Goal: Information Seeking & Learning: Check status

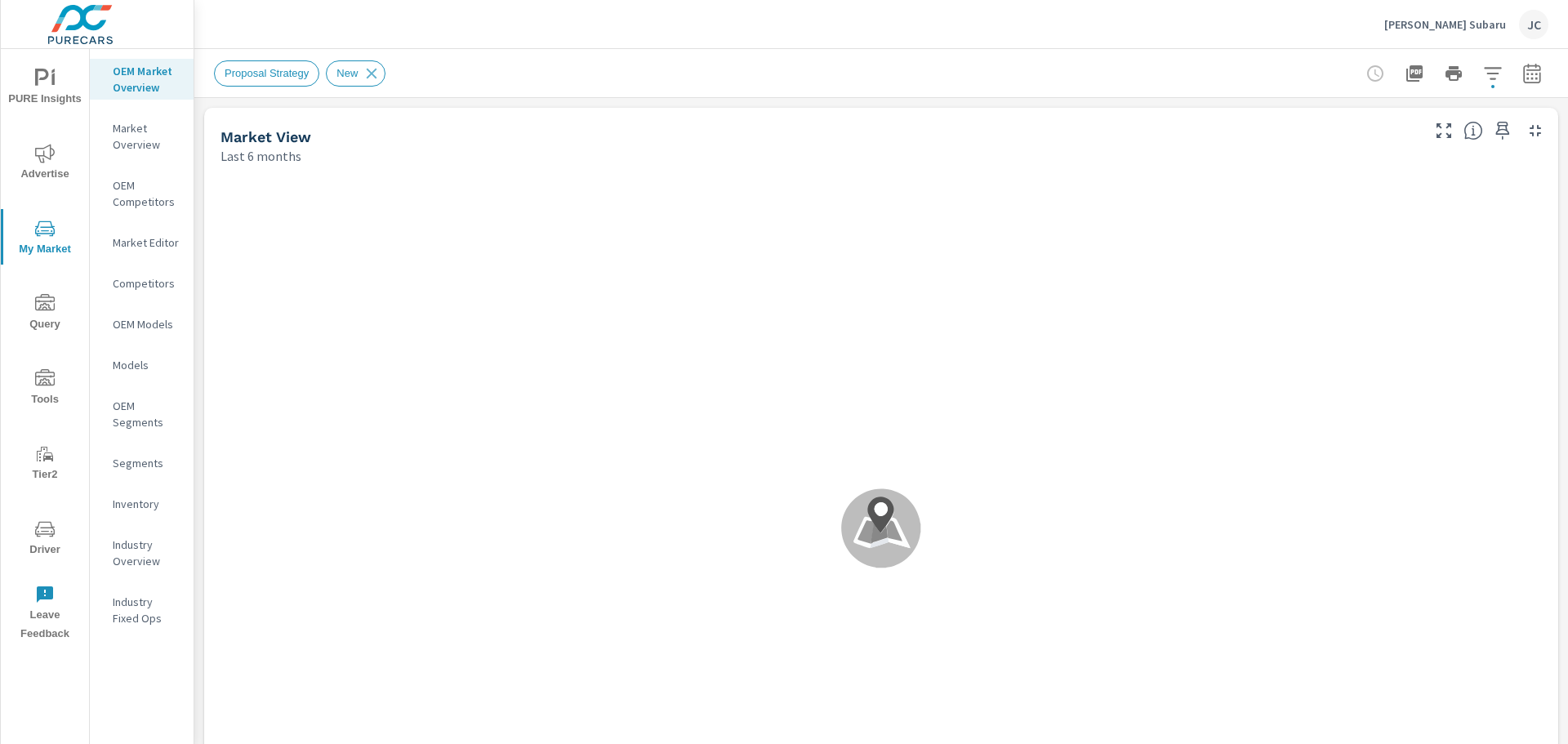
scroll to position [1, 0]
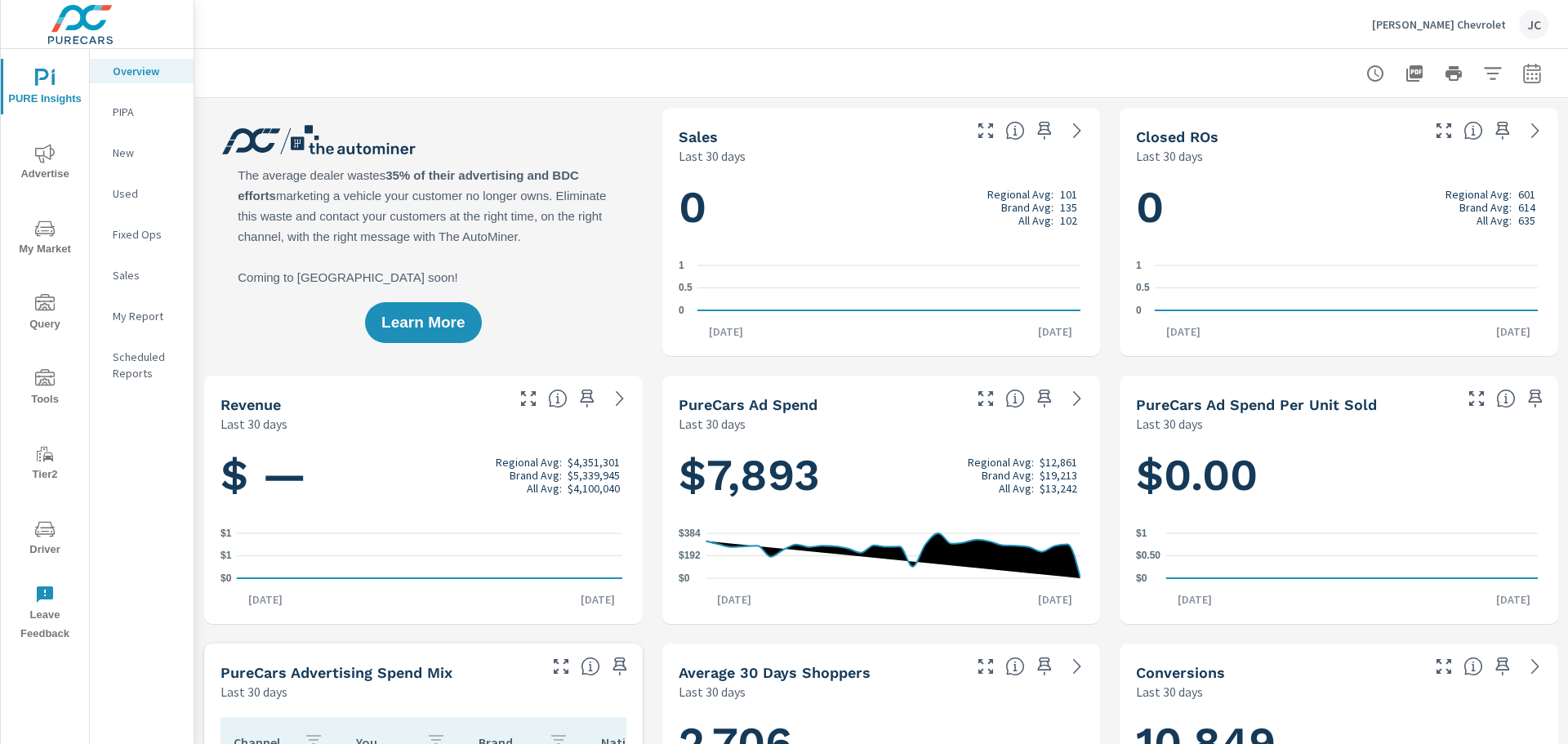
scroll to position [319, 0]
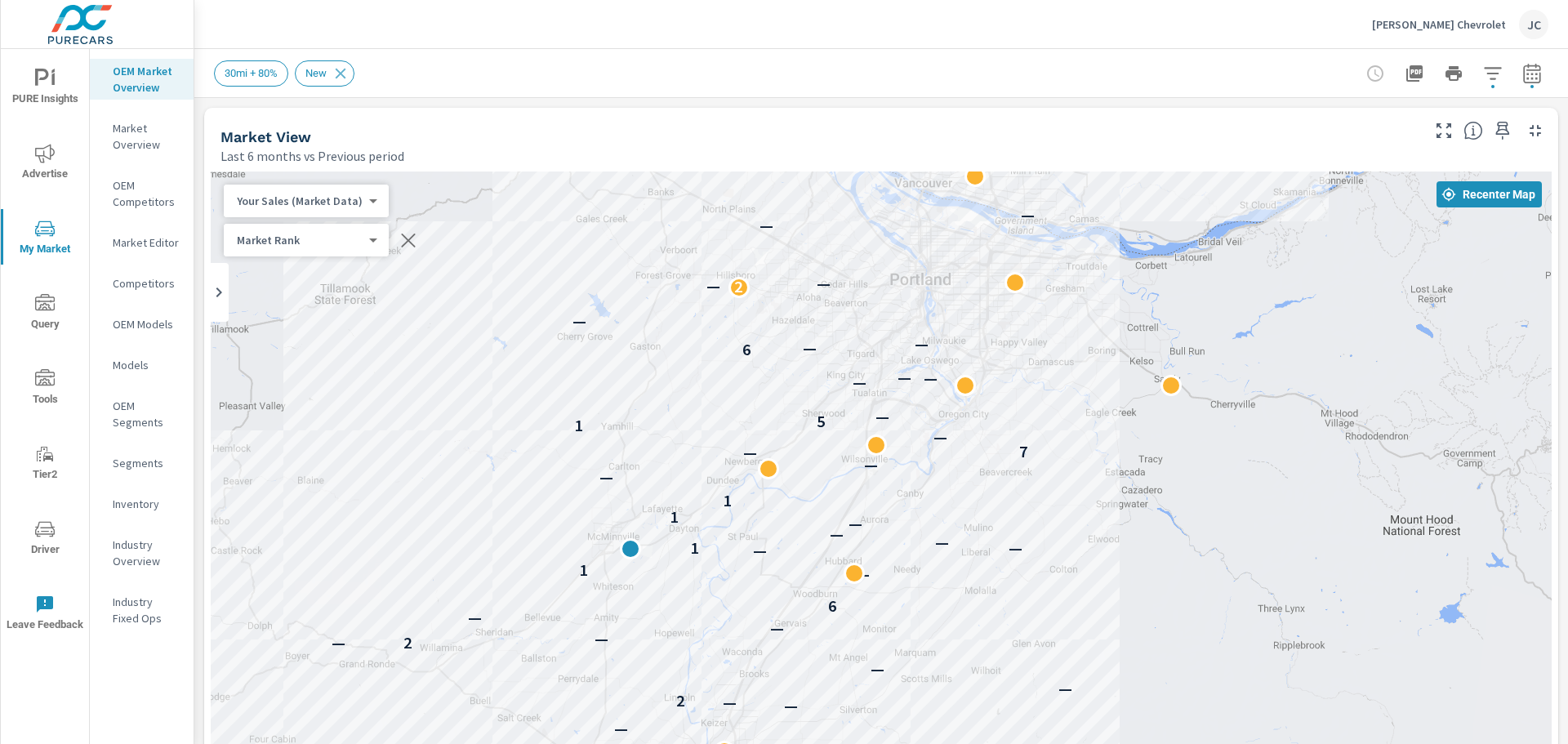
scroll to position [1, 0]
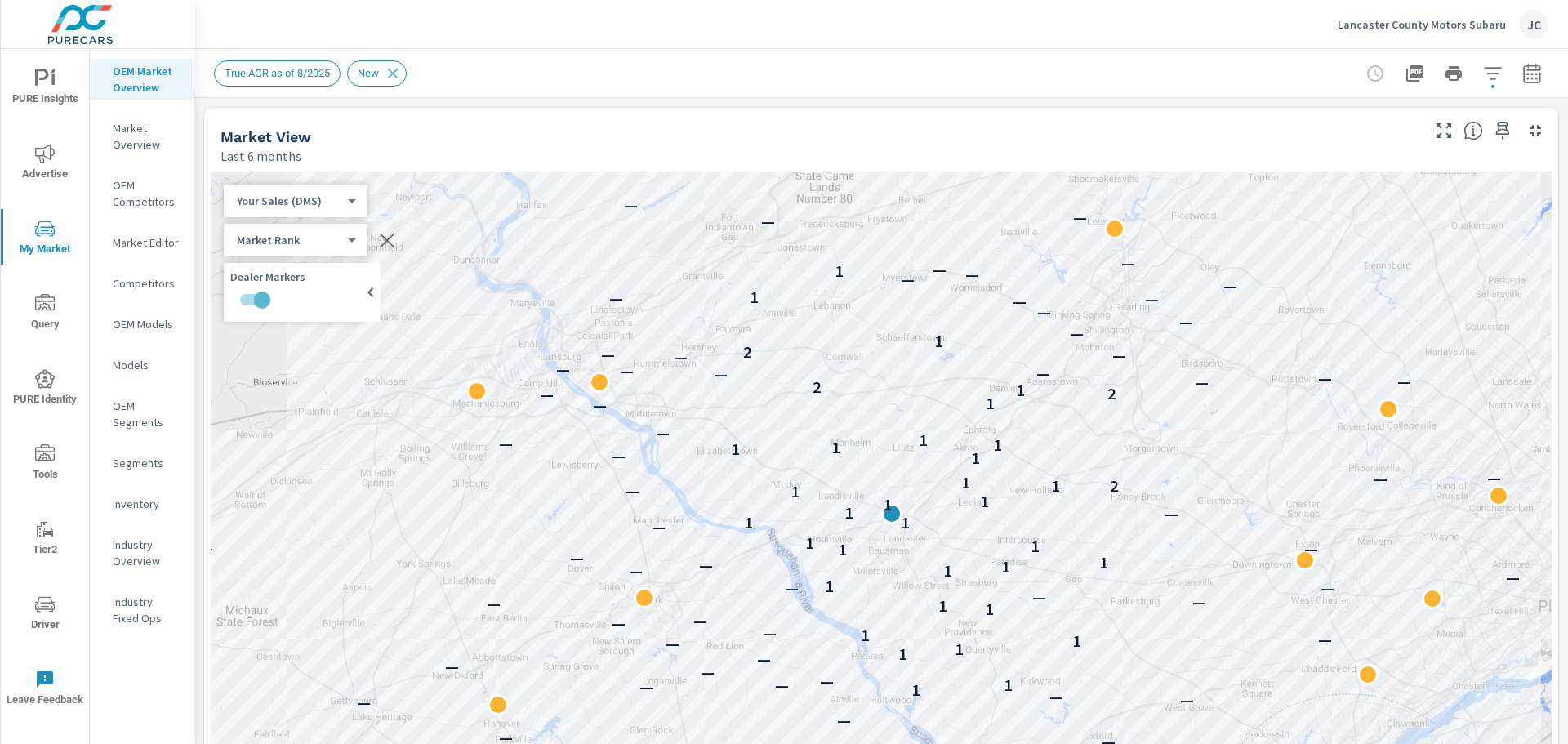
scroll to position [2357, 0]
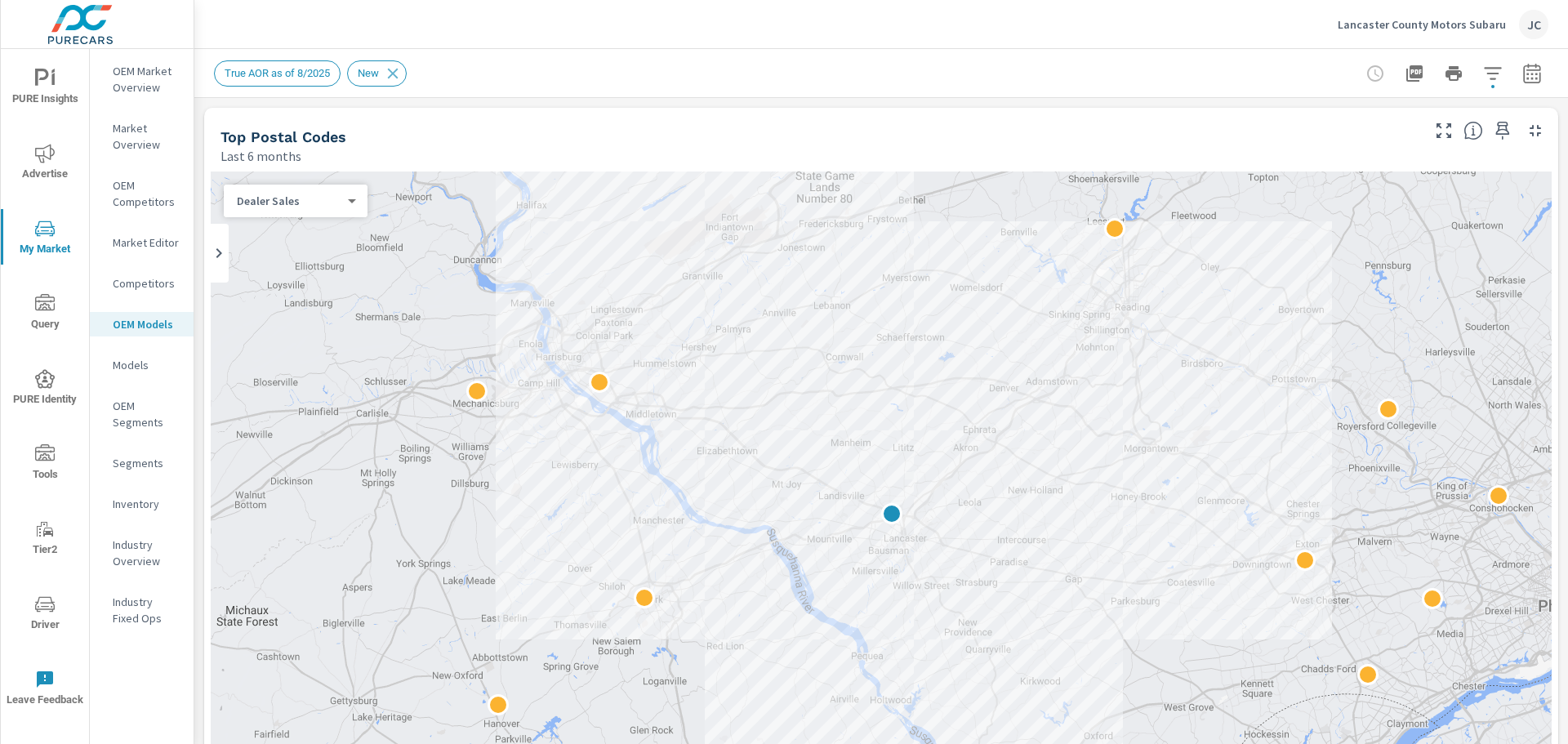
scroll to position [1, 0]
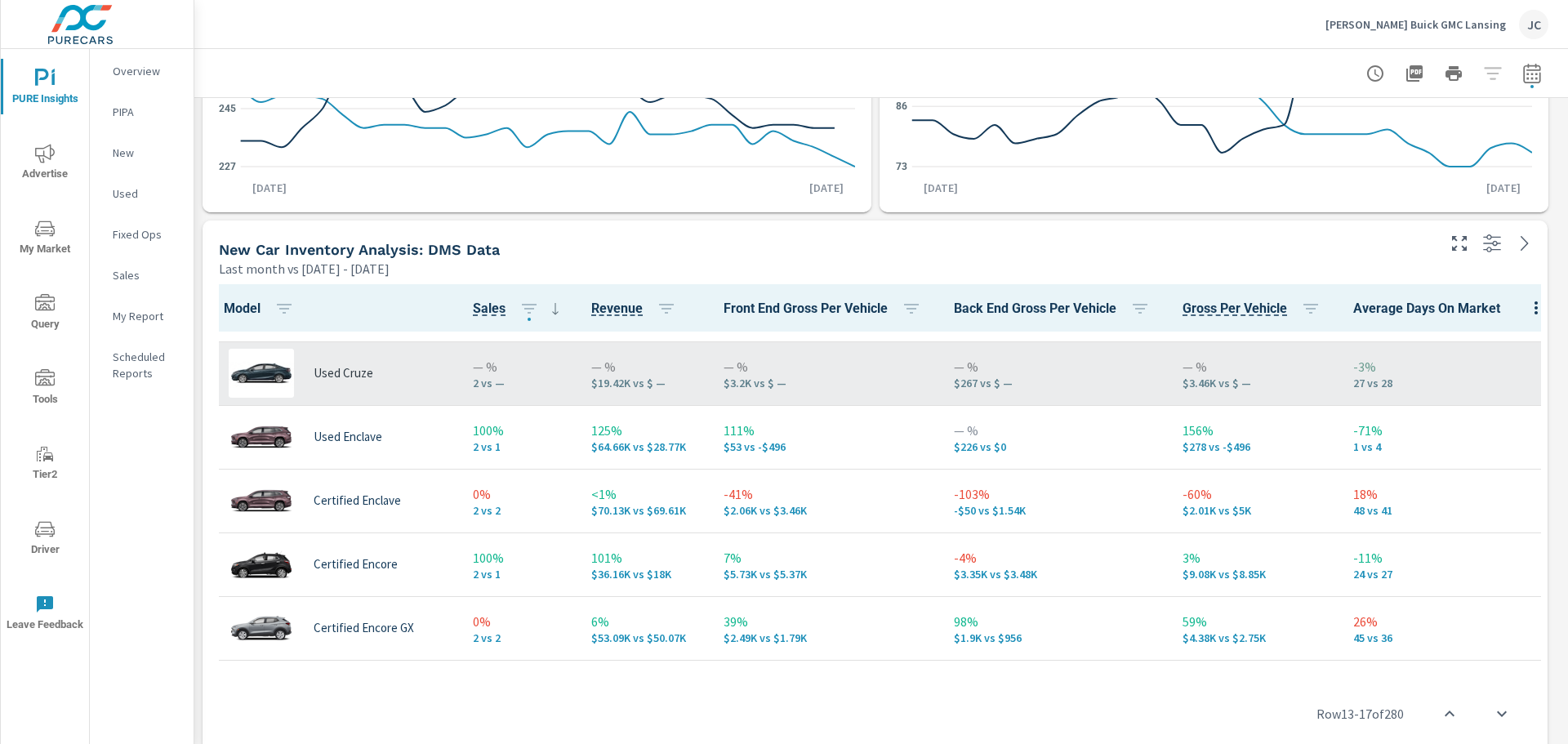
scroll to position [7170, 1386]
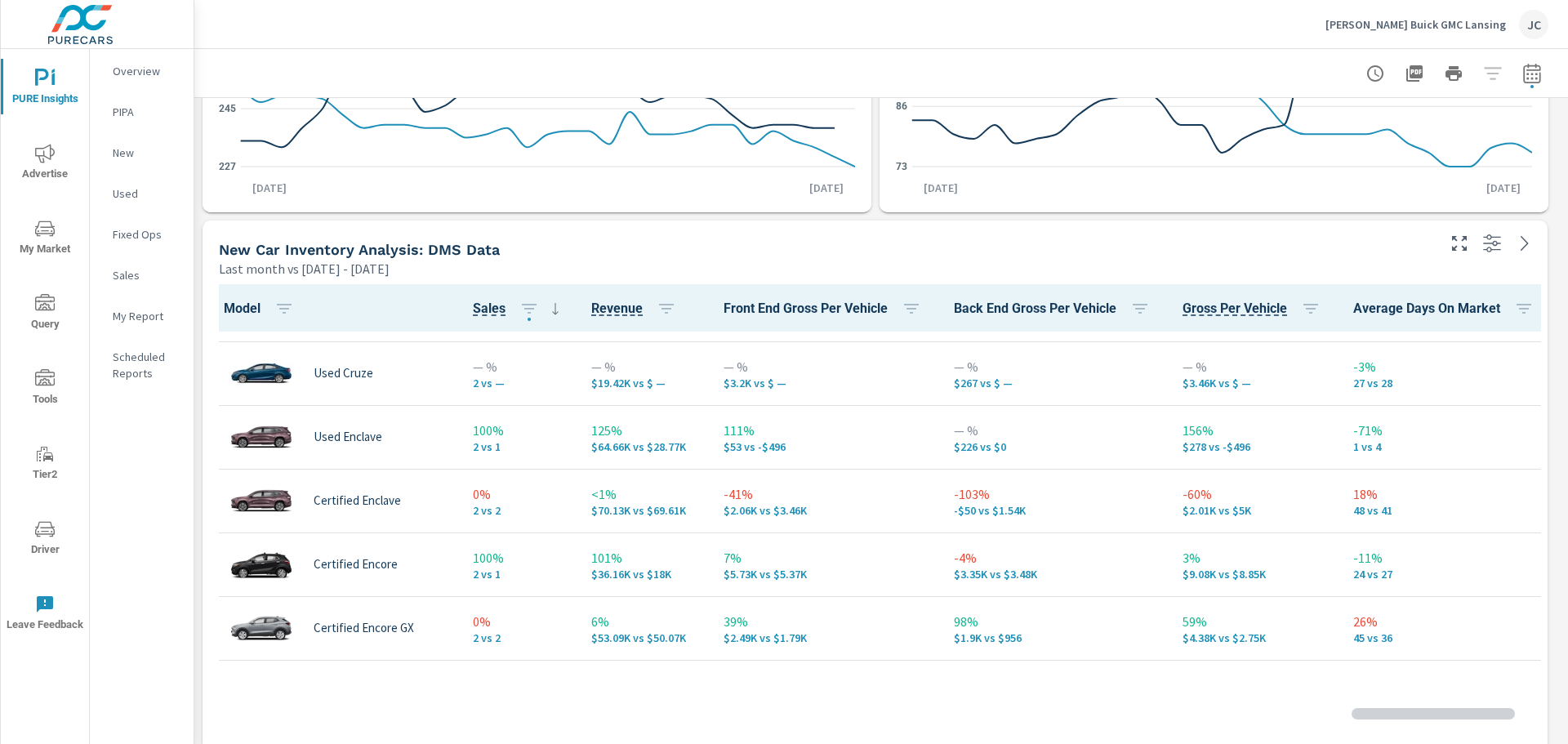
click at [107, 314] on div "My Report" at bounding box center [141, 316] width 103 height 24
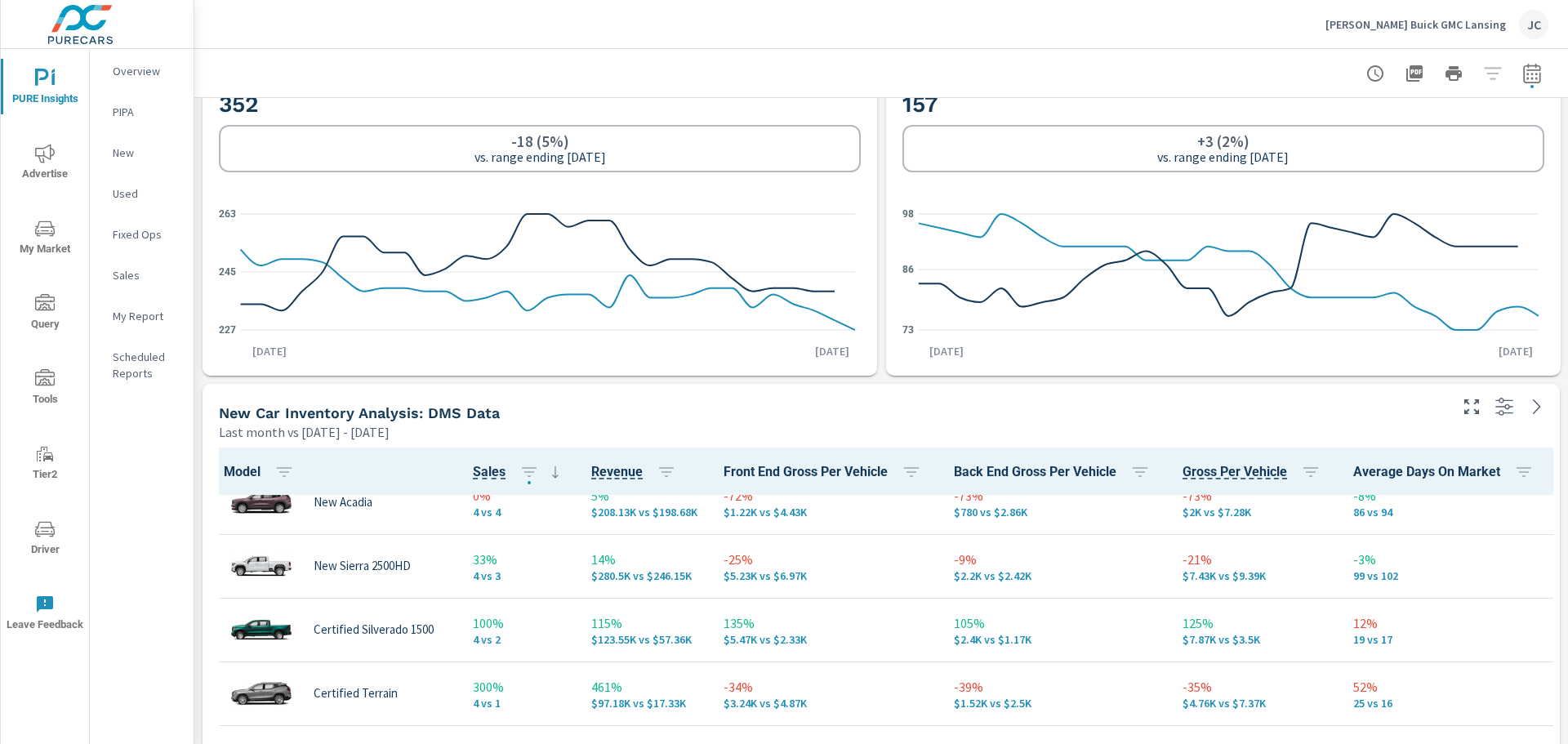
scroll to position [409, 0]
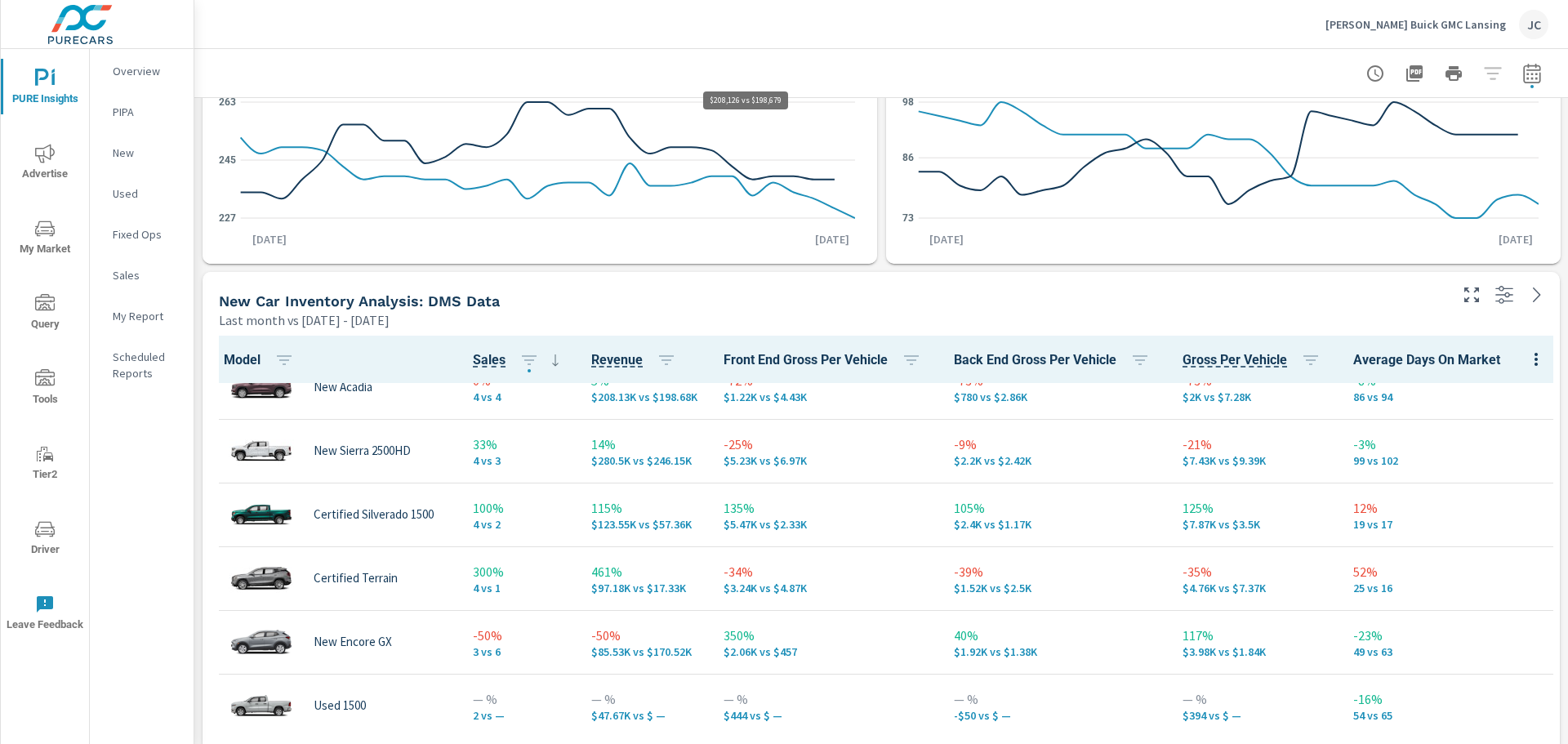
scroll to position [1633, 0]
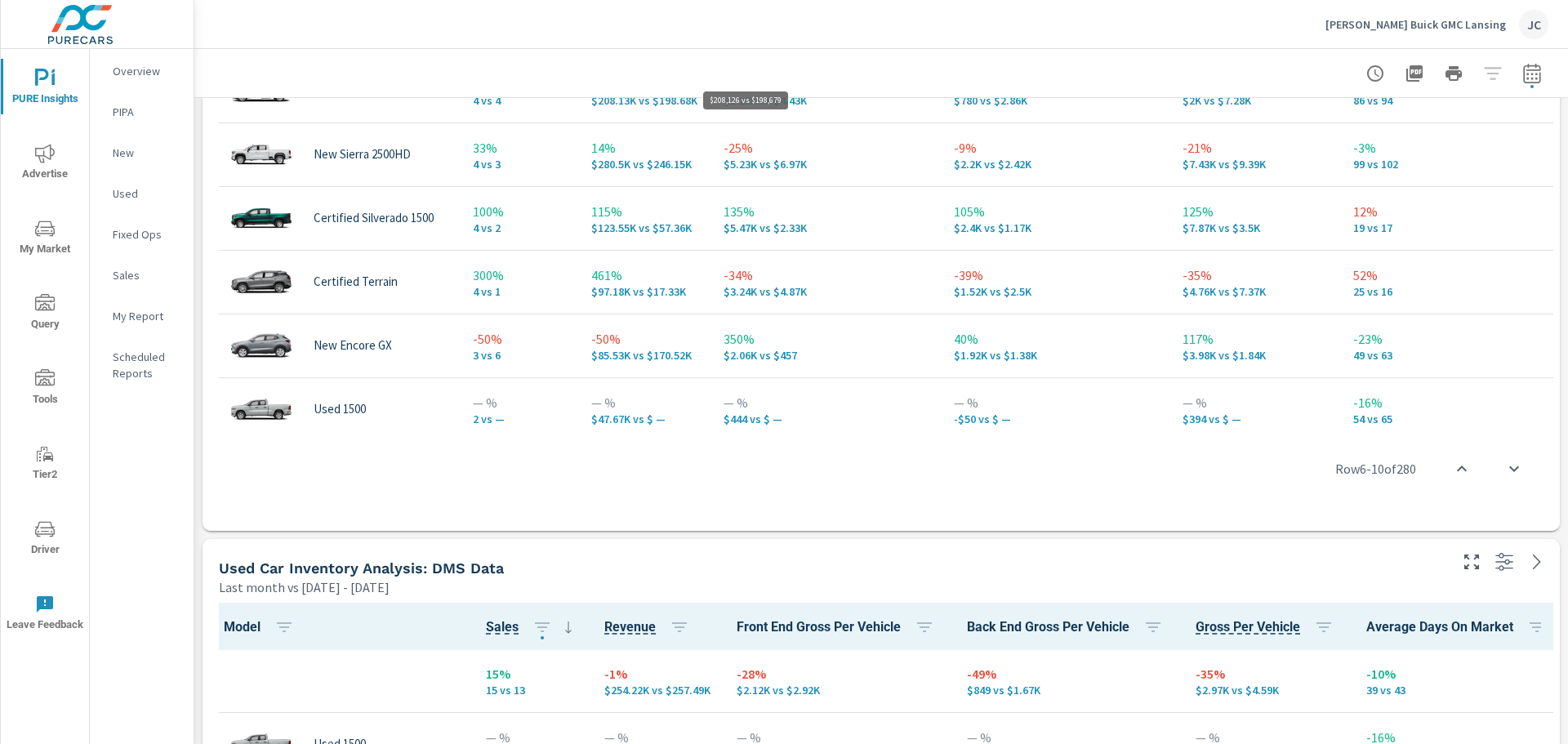
scroll to position [561, 0]
